Goal: Task Accomplishment & Management: Manage account settings

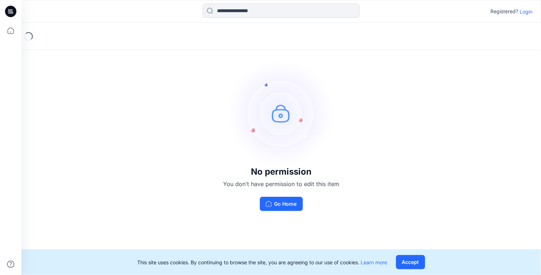
click at [525, 10] on p "Login" at bounding box center [526, 11] width 13 height 7
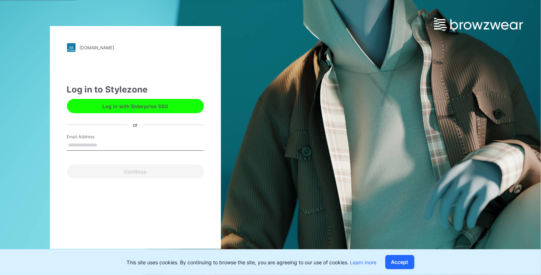
click at [107, 145] on input "Email Address" at bounding box center [135, 145] width 137 height 11
type input "**********"
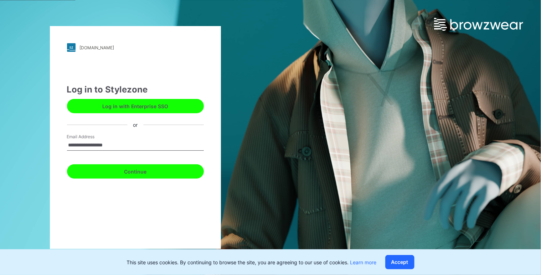
click at [115, 175] on button "Continue" at bounding box center [135, 171] width 137 height 14
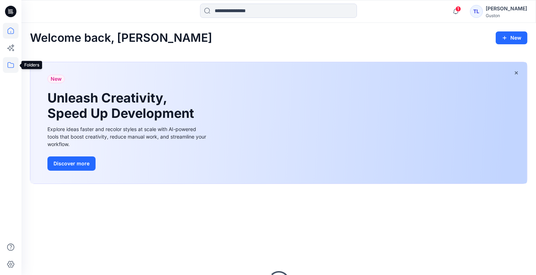
click at [14, 63] on icon at bounding box center [11, 65] width 16 height 16
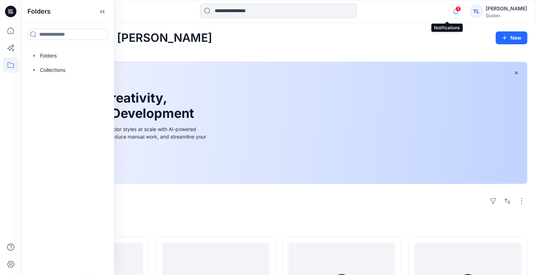
click at [450, 12] on icon "button" at bounding box center [456, 11] width 14 height 14
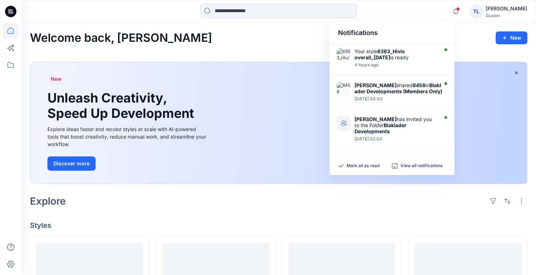
click at [413, 22] on div "Notifications" at bounding box center [392, 33] width 125 height 22
